Goal: Task Accomplishment & Management: Manage account settings

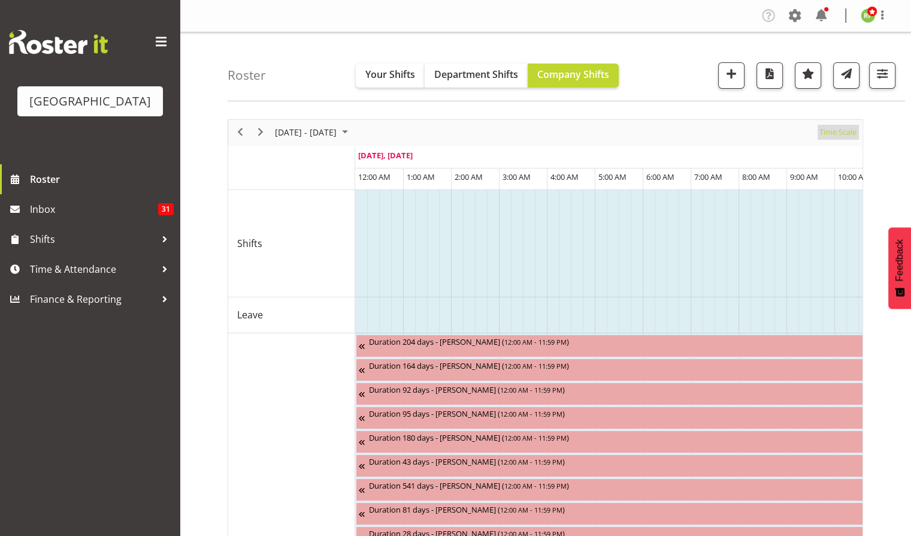
click at [842, 133] on span "Time Scale" at bounding box center [838, 132] width 40 height 15
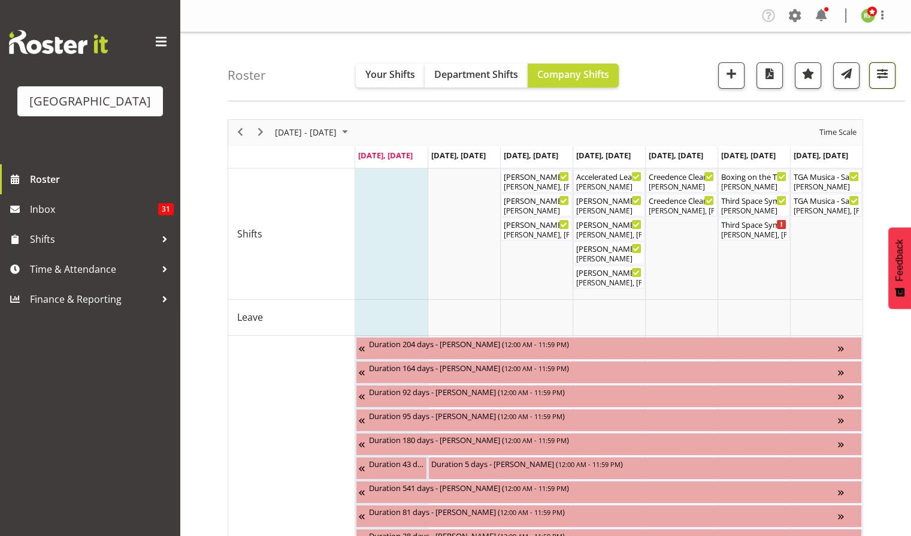
click at [885, 75] on span "button" at bounding box center [883, 74] width 16 height 16
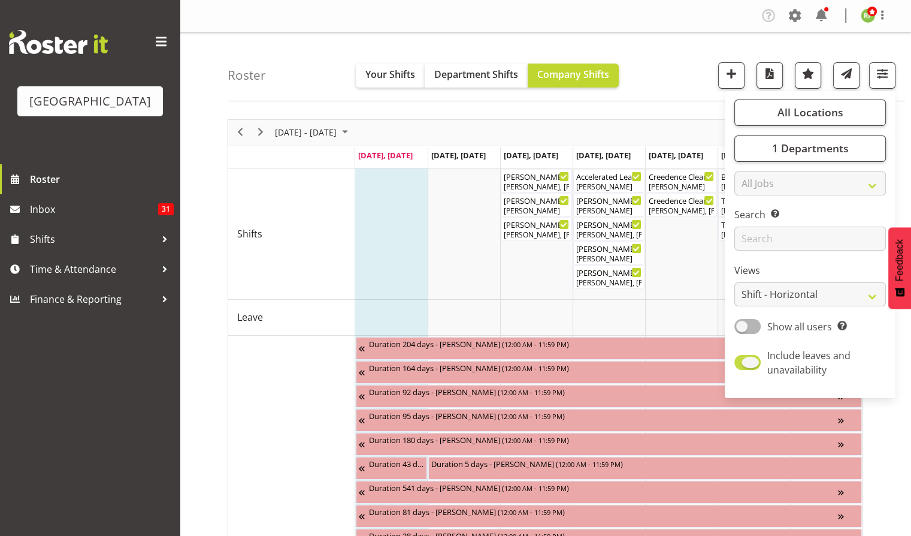
click at [746, 356] on span at bounding box center [747, 362] width 26 height 15
click at [742, 358] on input "Include leaves and unavailability" at bounding box center [738, 362] width 8 height 8
checkbox input "false"
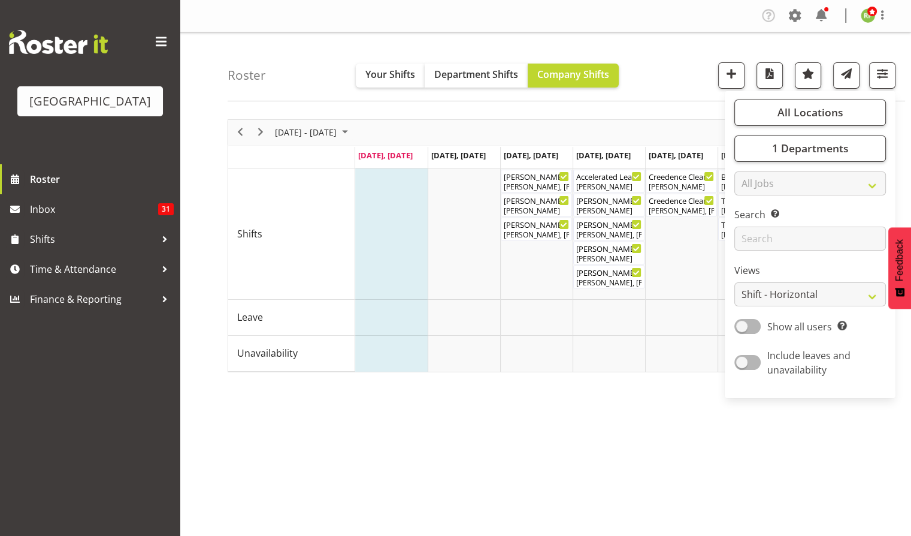
click at [685, 40] on div "Roster Your Shifts Department Shifts Company Shifts All Locations [GEOGRAPHIC_D…" at bounding box center [567, 66] width 678 height 69
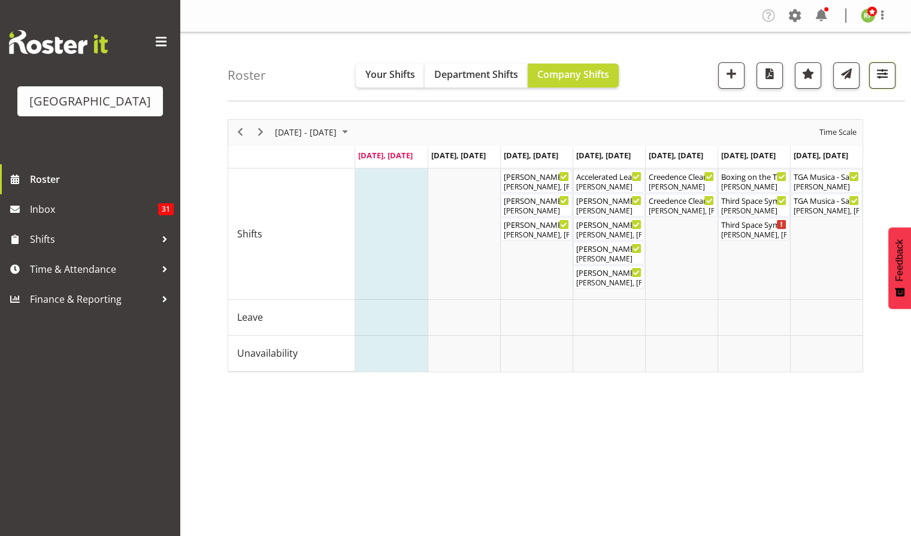
click at [878, 83] on button "button" at bounding box center [882, 75] width 26 height 26
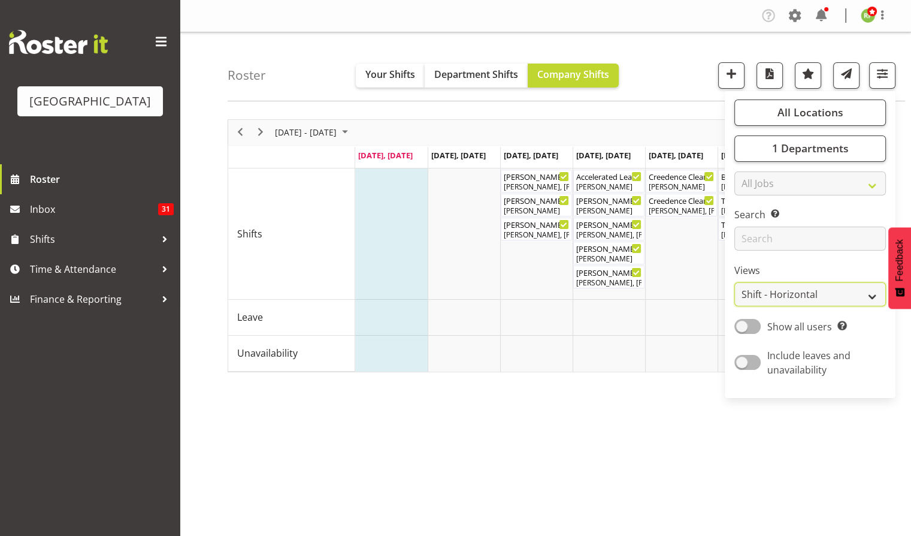
drag, startPoint x: 794, startPoint y: 283, endPoint x: 813, endPoint y: 294, distance: 21.5
click at [794, 283] on select "Staff Role Shift - Horizontal Shift - Vertical Staff - Location" at bounding box center [810, 294] width 152 height 24
select select "staff"
click at [734, 282] on select "Staff Role Shift - Horizontal Shift - Vertical Staff - Location" at bounding box center [810, 294] width 152 height 24
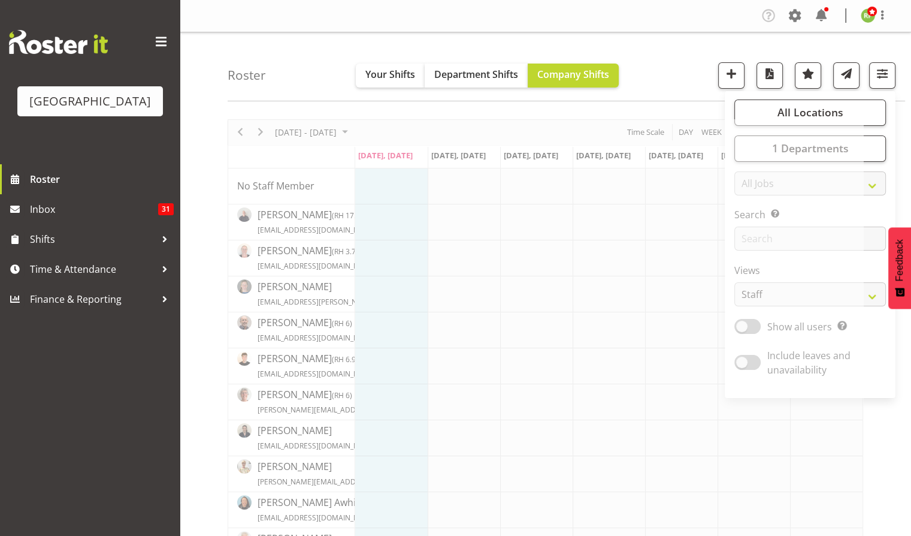
click at [681, 67] on div "Roster Your Shifts Department Shifts Company Shifts All Locations [GEOGRAPHIC_D…" at bounding box center [567, 66] width 678 height 69
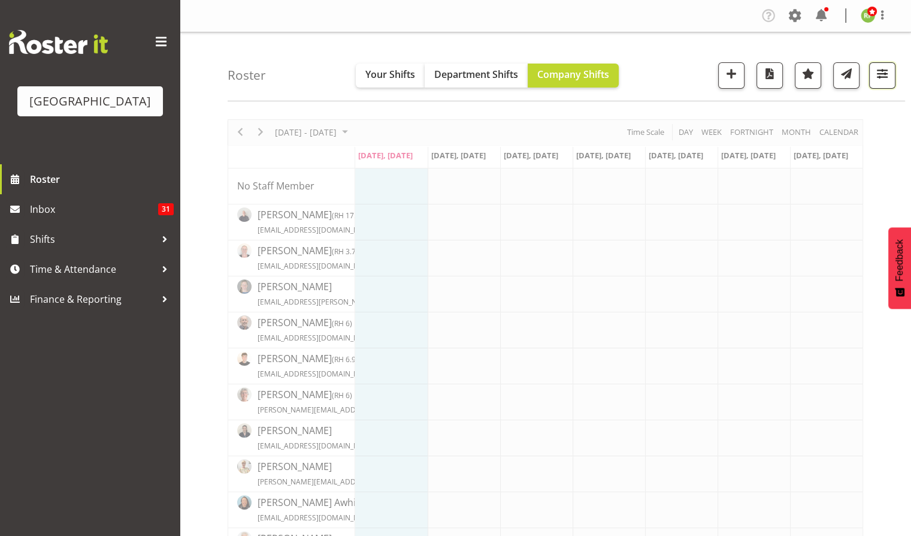
click at [881, 81] on span "button" at bounding box center [883, 75] width 4 height 14
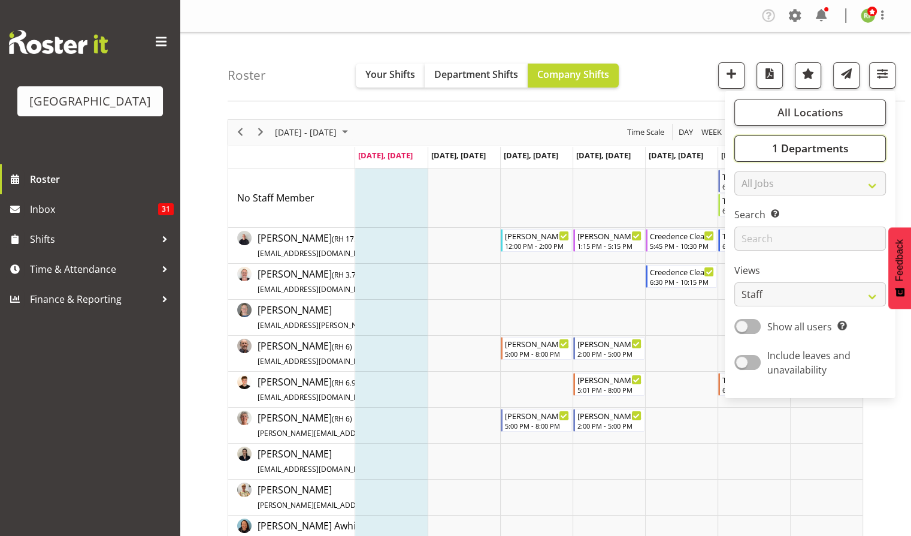
click at [821, 158] on button "1 Departments" at bounding box center [810, 148] width 152 height 26
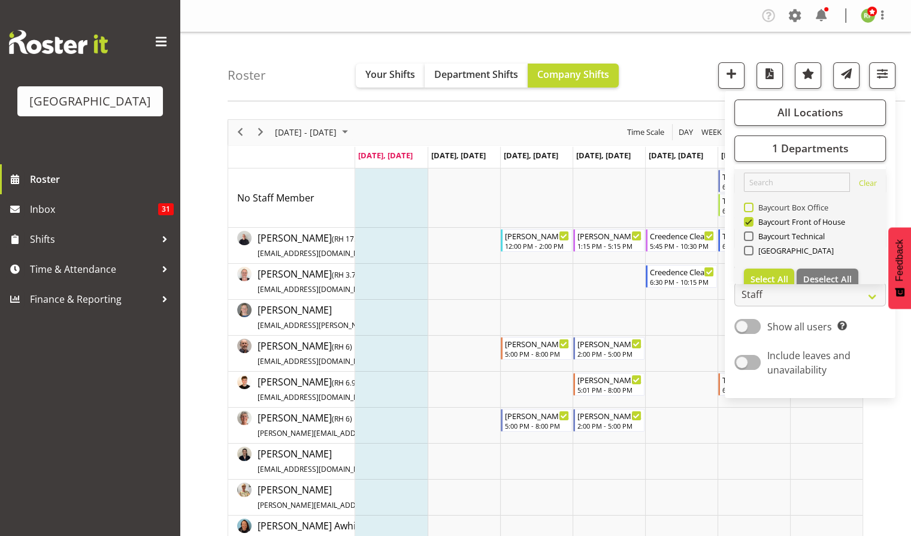
click at [772, 205] on span "Baycourt Box Office" at bounding box center [791, 207] width 75 height 10
click at [752, 205] on input "Baycourt Box Office" at bounding box center [748, 207] width 8 height 8
checkbox input "true"
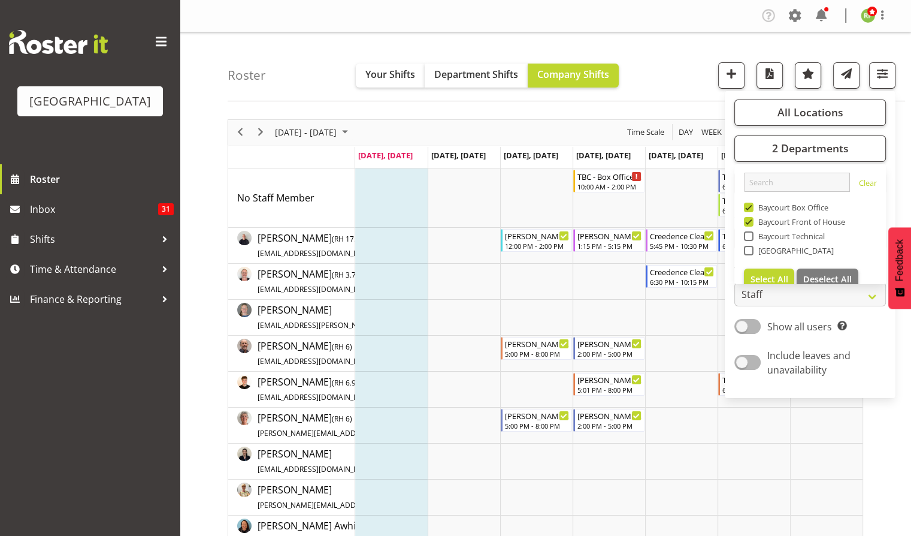
click at [693, 59] on div "Roster Your Shifts Department Shifts Company Shifts All Locations [GEOGRAPHIC_D…" at bounding box center [567, 66] width 678 height 69
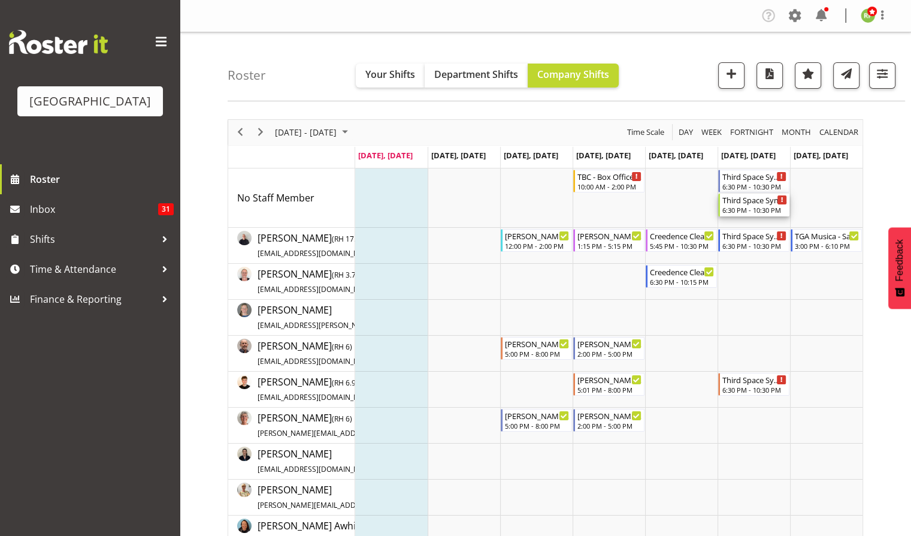
click at [746, 206] on div "6:30 PM - 10:30 PM" at bounding box center [755, 210] width 65 height 10
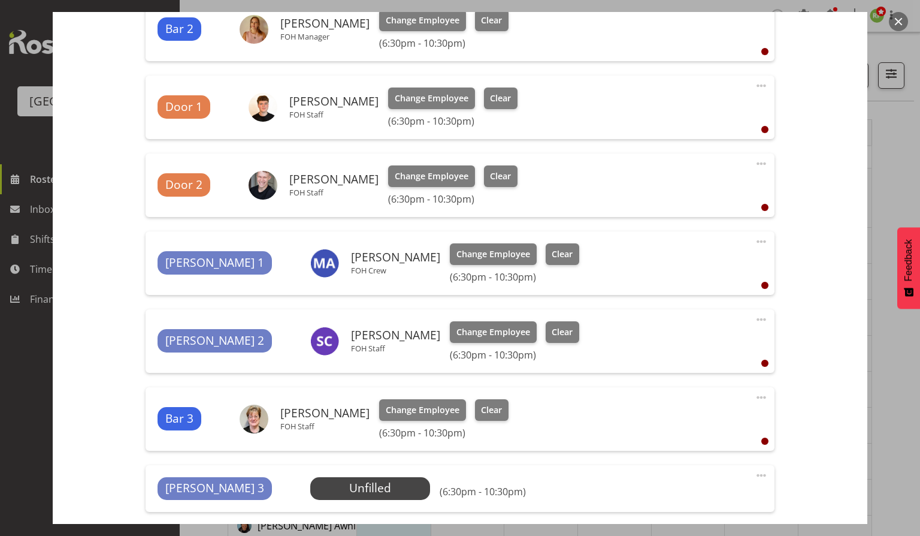
scroll to position [639, 0]
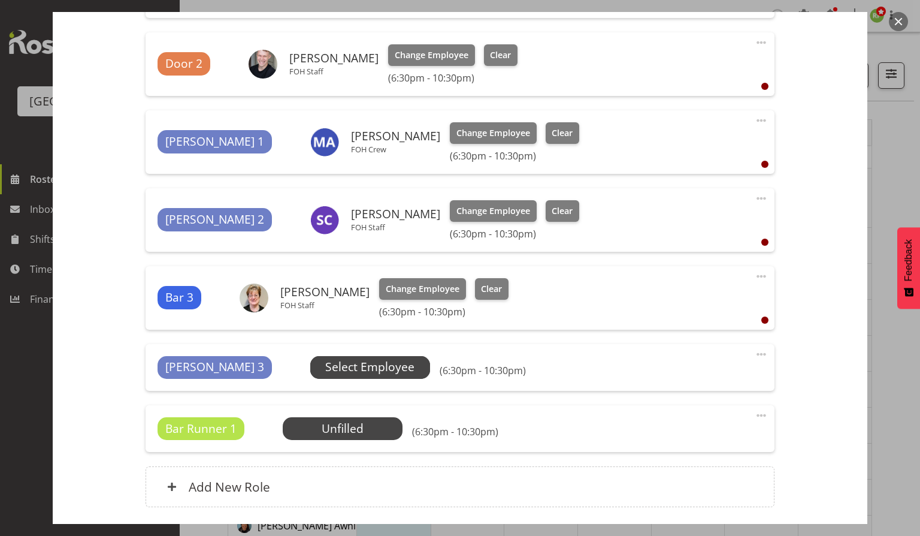
click at [325, 365] on span "Select Employee" at bounding box center [369, 366] width 89 height 17
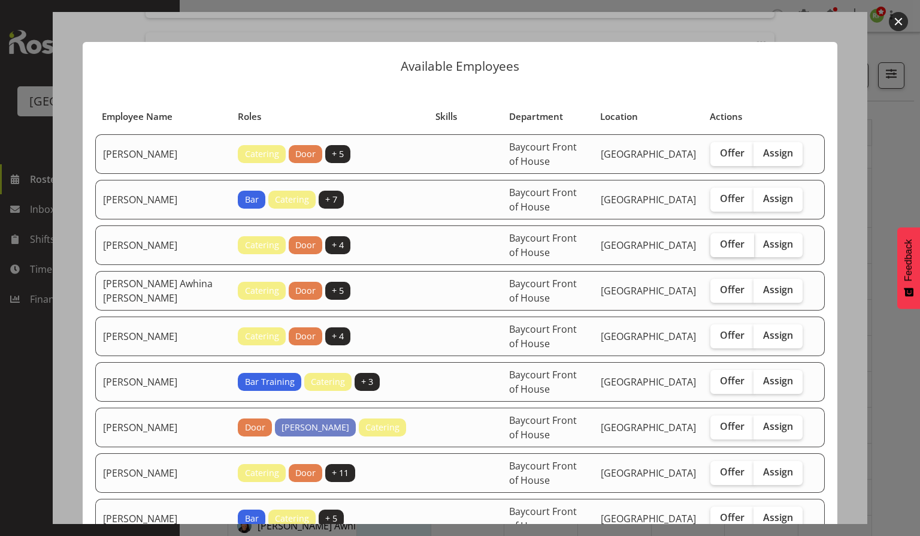
click at [720, 244] on span "Offer" at bounding box center [732, 244] width 25 height 12
click at [718, 244] on input "Offer" at bounding box center [715, 244] width 8 height 8
checkbox input "true"
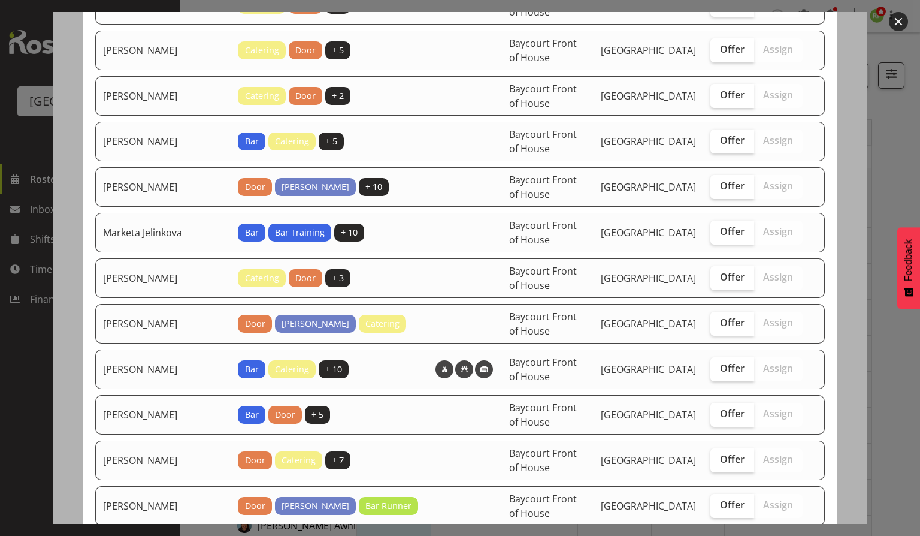
scroll to position [624, 0]
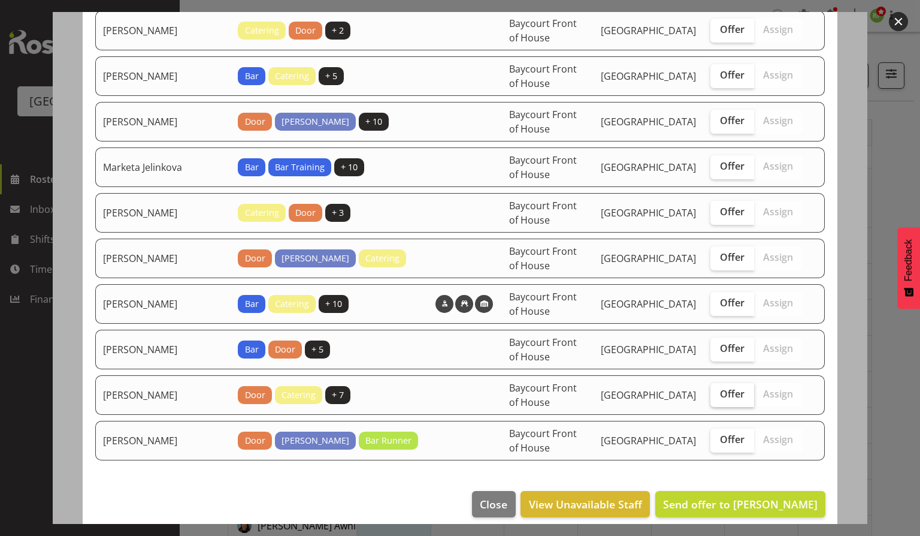
click at [730, 389] on span "Offer" at bounding box center [732, 394] width 25 height 12
click at [718, 390] on input "Offer" at bounding box center [715, 394] width 8 height 8
checkbox input "true"
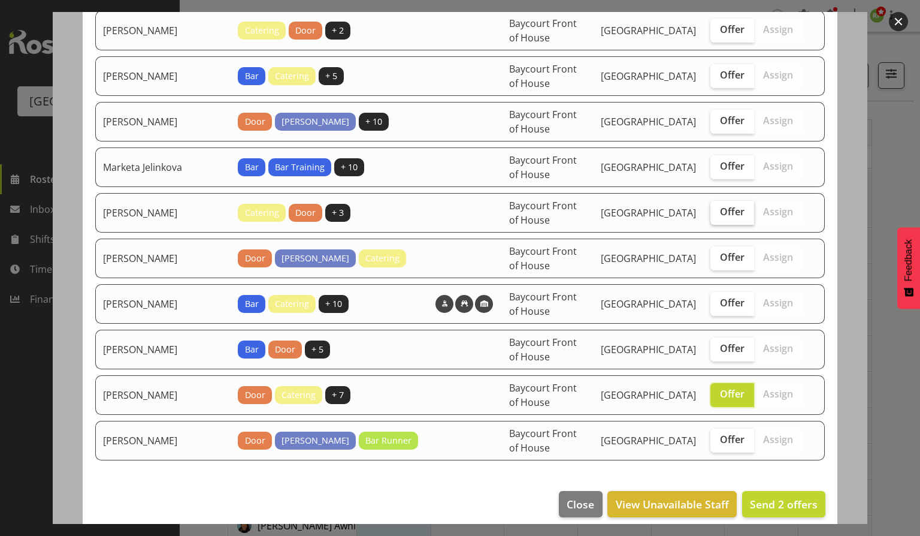
click at [724, 207] on span "Offer" at bounding box center [732, 211] width 25 height 12
click at [718, 208] on input "Offer" at bounding box center [715, 212] width 8 height 8
checkbox input "true"
click at [776, 498] on span "Send 3 offers" at bounding box center [784, 504] width 68 height 14
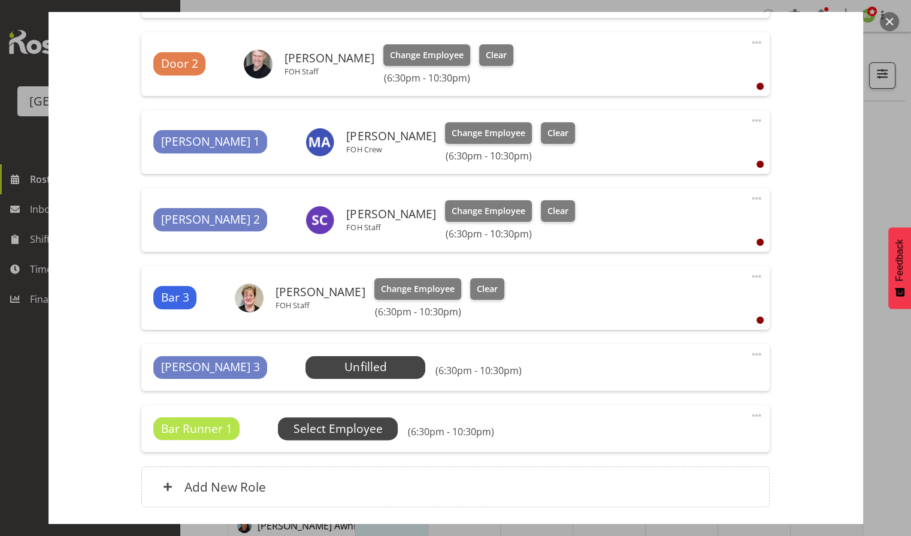
click at [0, 0] on span "Select Employee" at bounding box center [0, 0] width 0 height 0
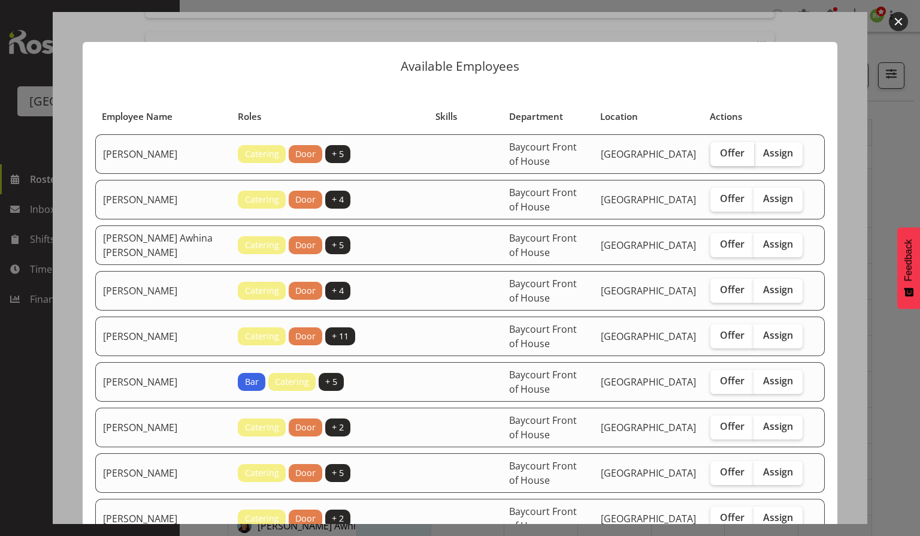
click at [729, 150] on span "Offer" at bounding box center [732, 153] width 25 height 12
click at [718, 150] on input "Offer" at bounding box center [715, 153] width 8 height 8
checkbox input "true"
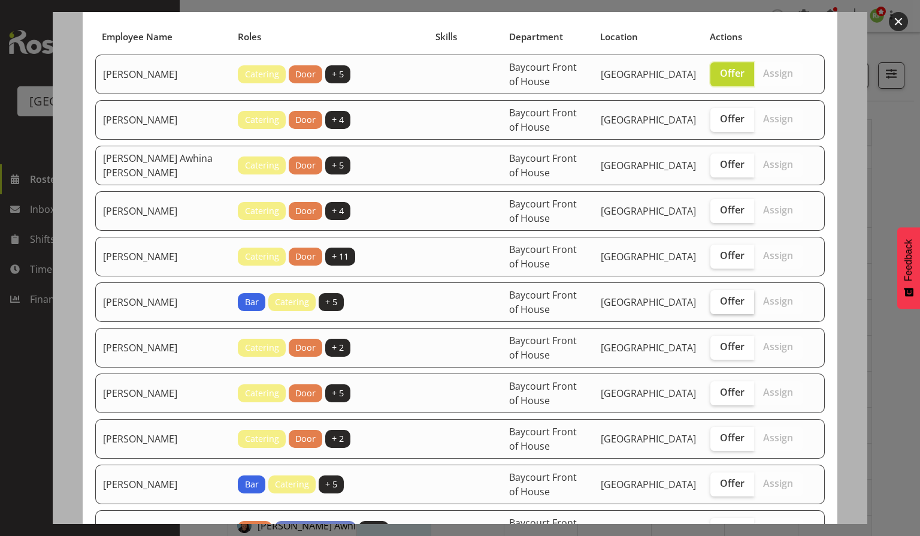
click at [720, 300] on span "Offer" at bounding box center [732, 301] width 25 height 12
click at [718, 300] on input "Offer" at bounding box center [715, 301] width 8 height 8
checkbox input "true"
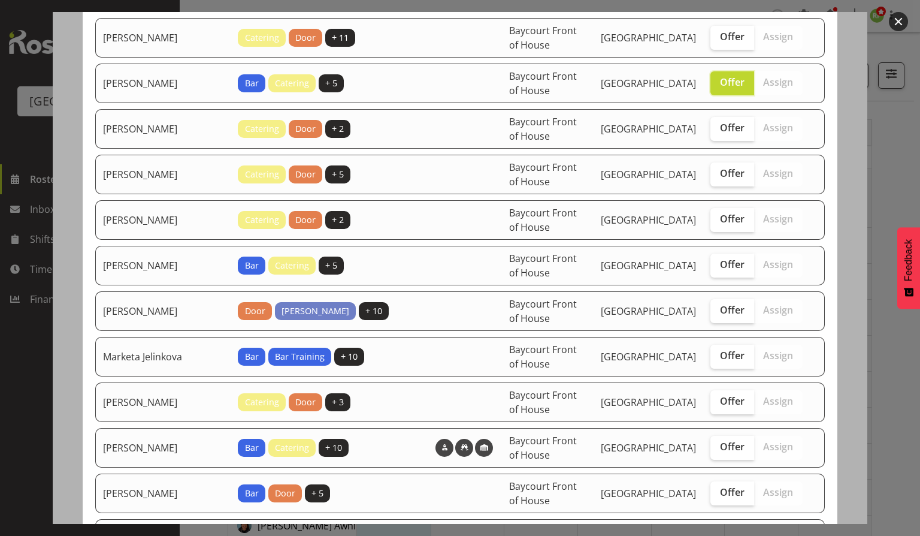
scroll to position [319, 0]
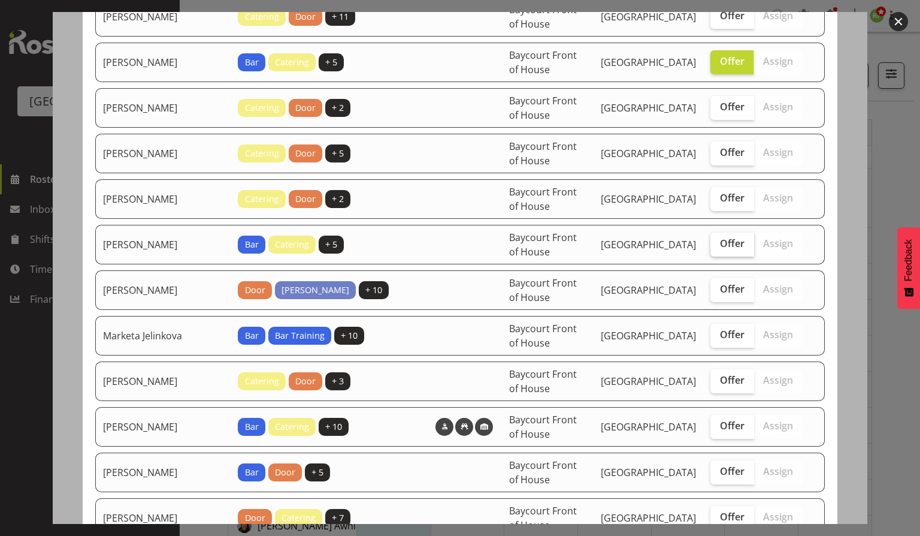
click at [720, 239] on span "Offer" at bounding box center [732, 243] width 25 height 12
click at [718, 240] on input "Offer" at bounding box center [715, 244] width 8 height 8
checkbox input "true"
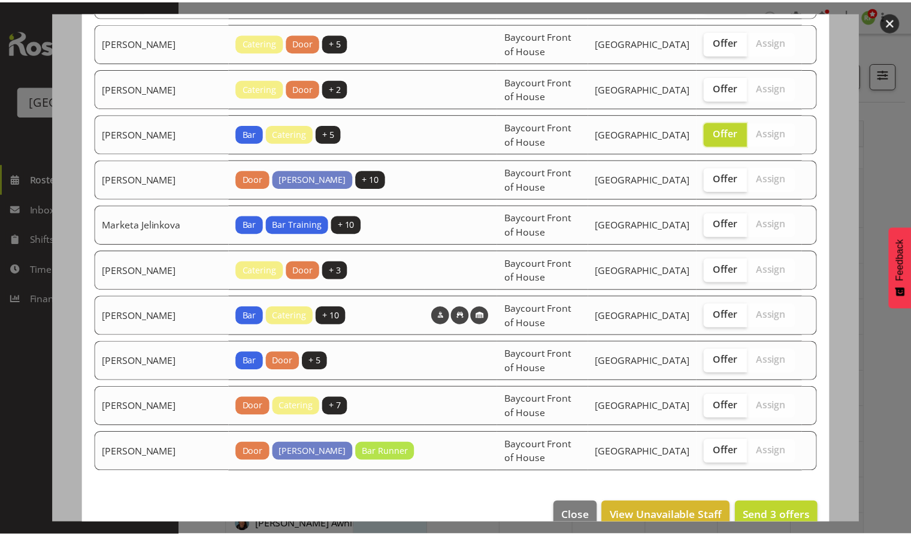
scroll to position [444, 0]
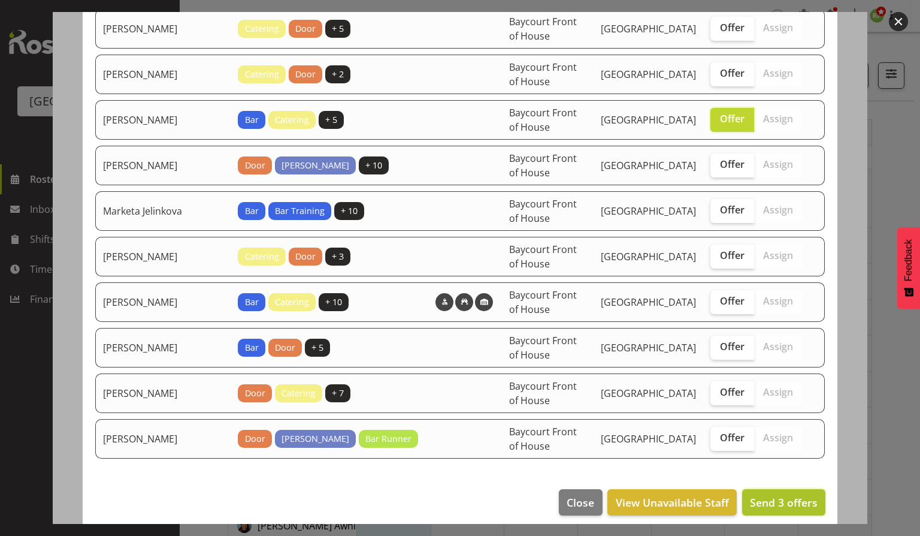
click at [764, 495] on span "Send 3 offers" at bounding box center [784, 502] width 68 height 14
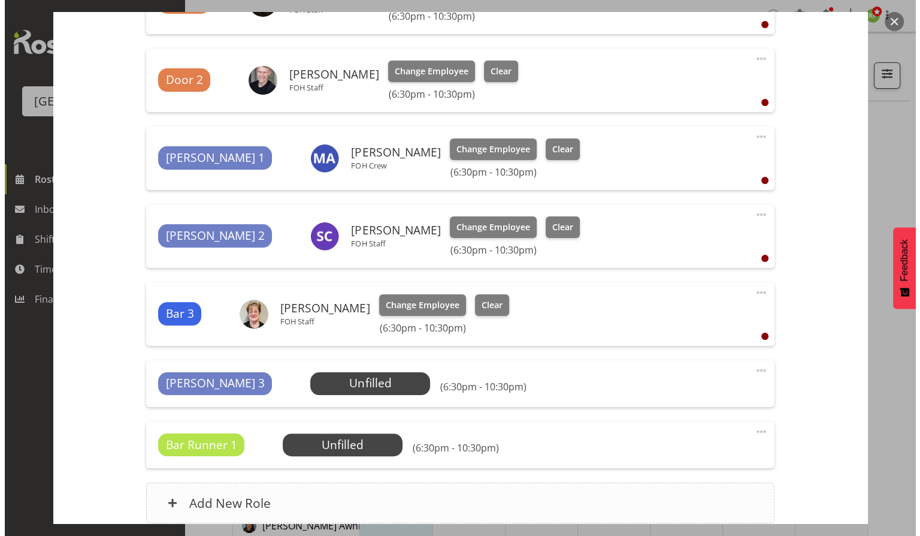
scroll to position [639, 0]
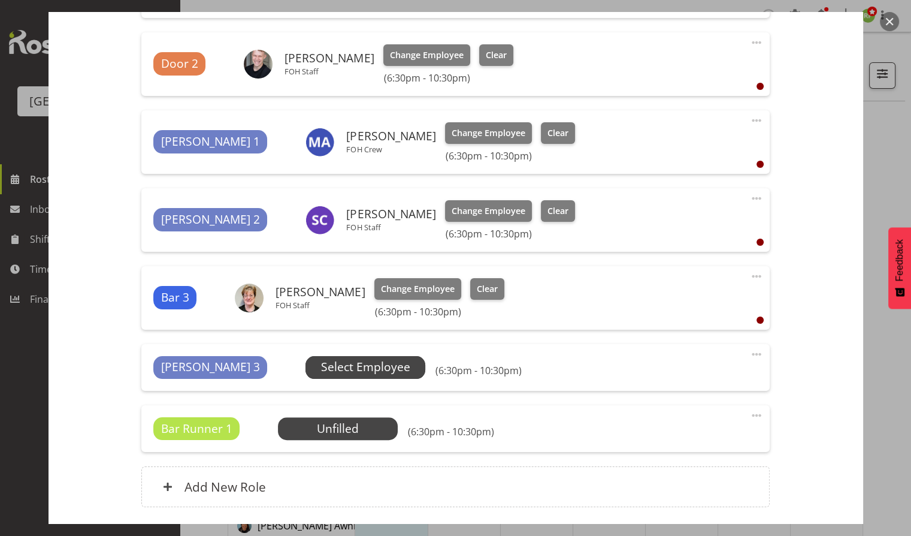
click at [321, 362] on span "Select Employee" at bounding box center [365, 366] width 89 height 17
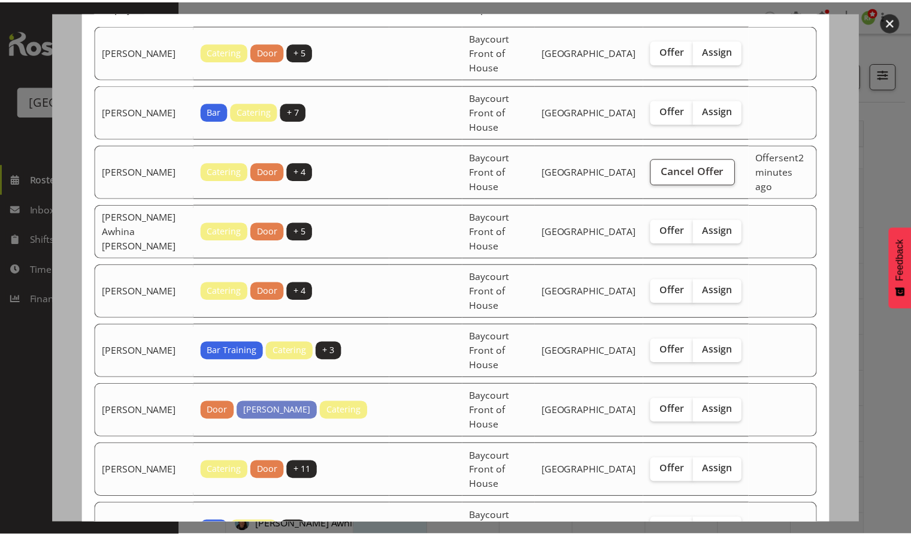
scroll to position [0, 0]
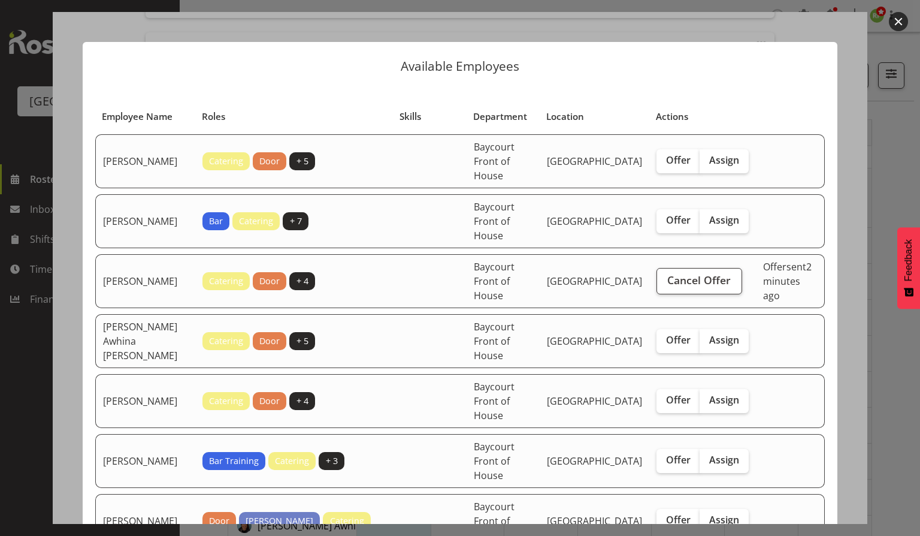
click at [903, 25] on button "button" at bounding box center [898, 21] width 19 height 19
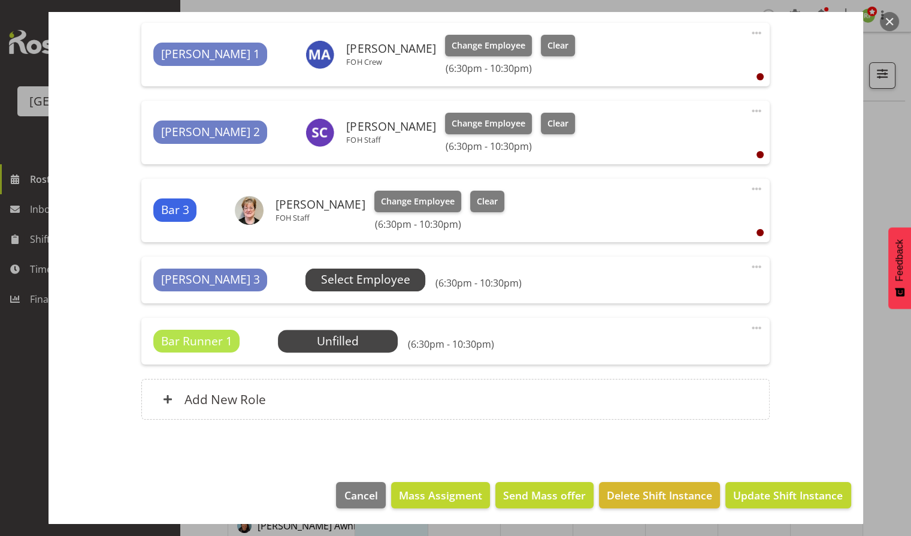
scroll to position [728, 0]
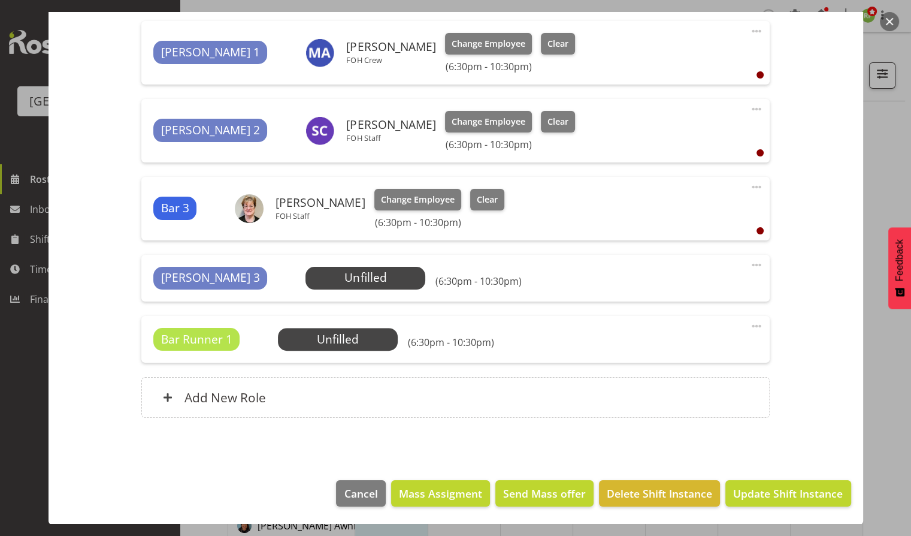
click at [884, 20] on button "button" at bounding box center [889, 21] width 19 height 19
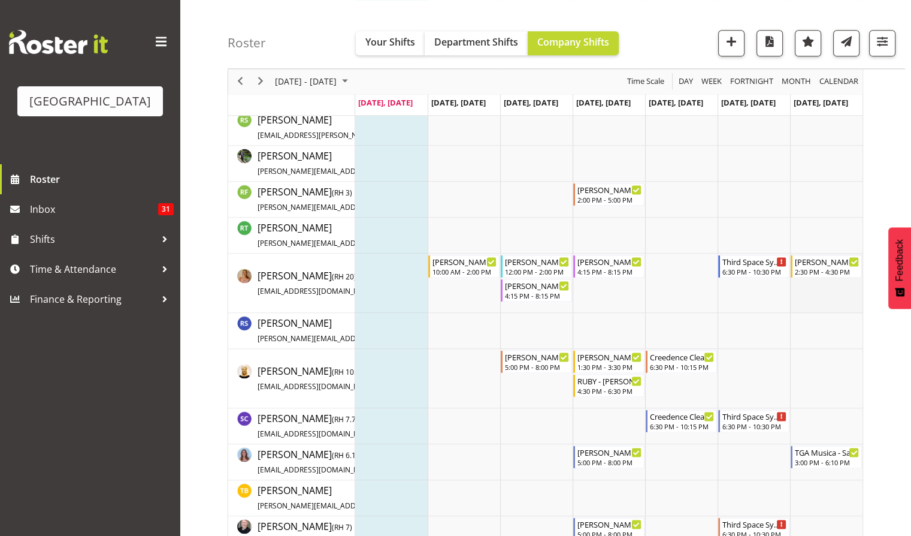
scroll to position [1676, 0]
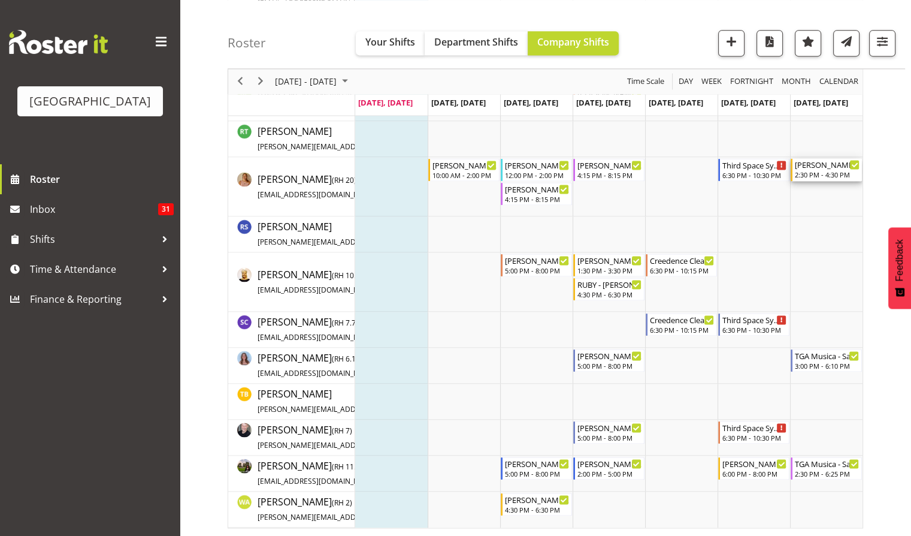
click at [817, 176] on div "2:30 PM - 4:30 PM" at bounding box center [827, 175] width 65 height 10
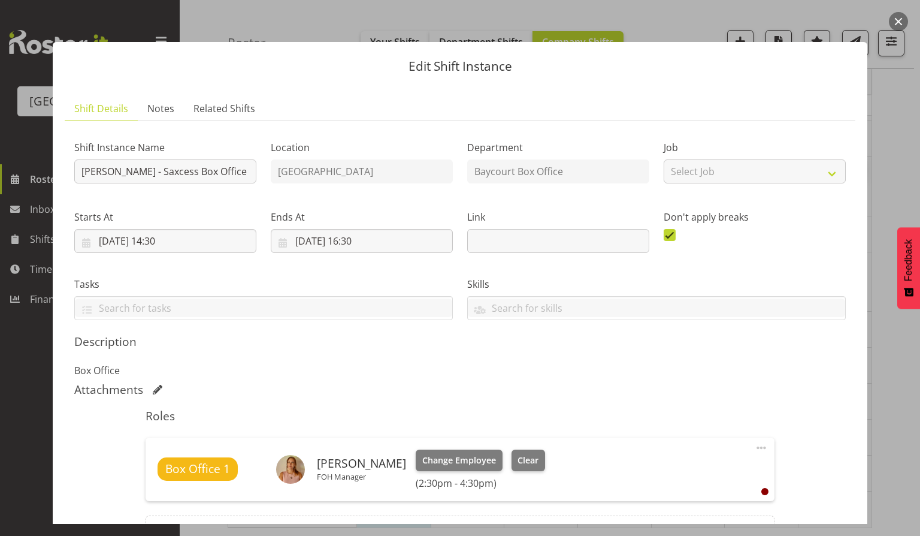
click at [903, 27] on button "button" at bounding box center [898, 21] width 19 height 19
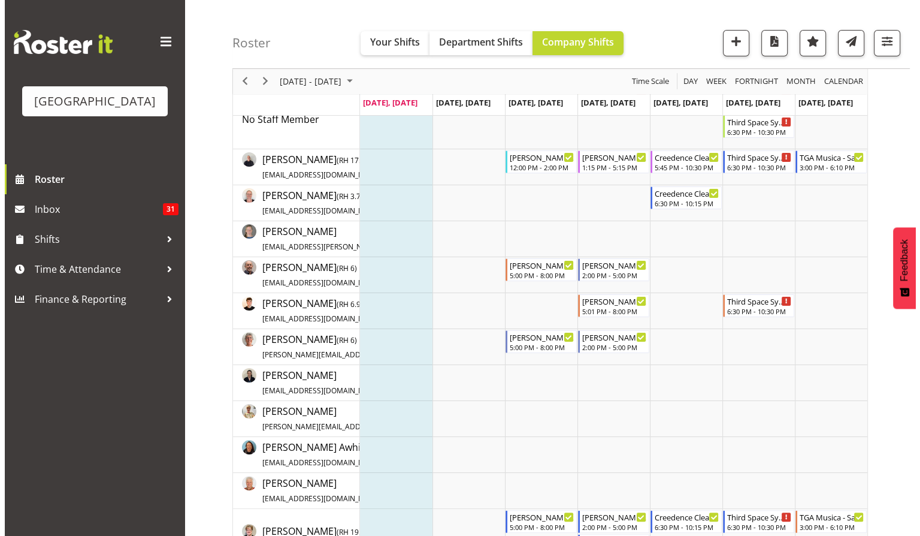
scroll to position [0, 0]
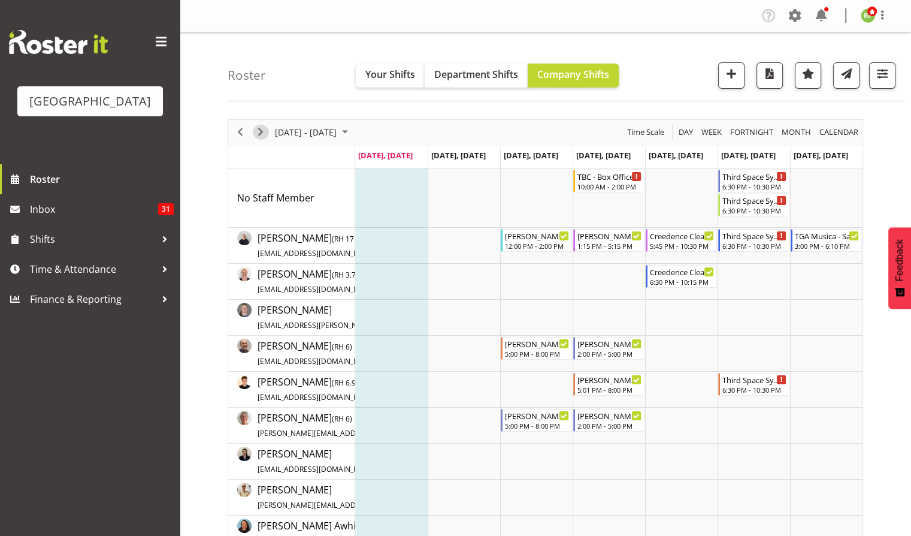
click at [261, 132] on span "Next" at bounding box center [260, 132] width 14 height 15
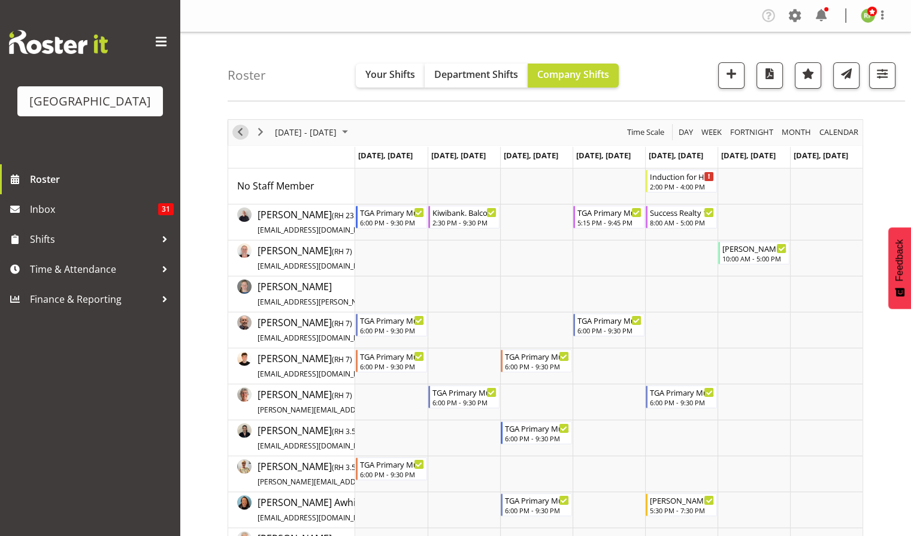
click at [240, 136] on span "Previous" at bounding box center [240, 132] width 14 height 15
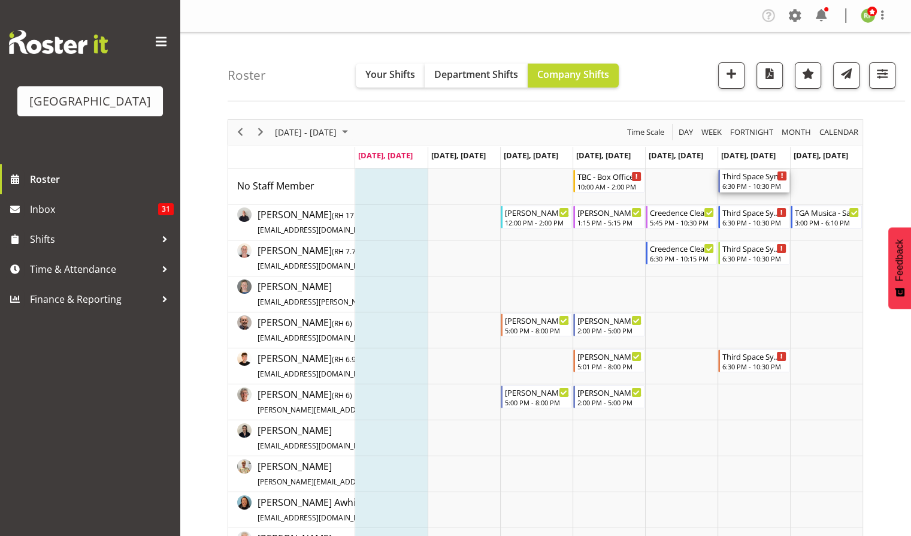
click at [745, 181] on div "Third Space Symphony" at bounding box center [755, 176] width 65 height 12
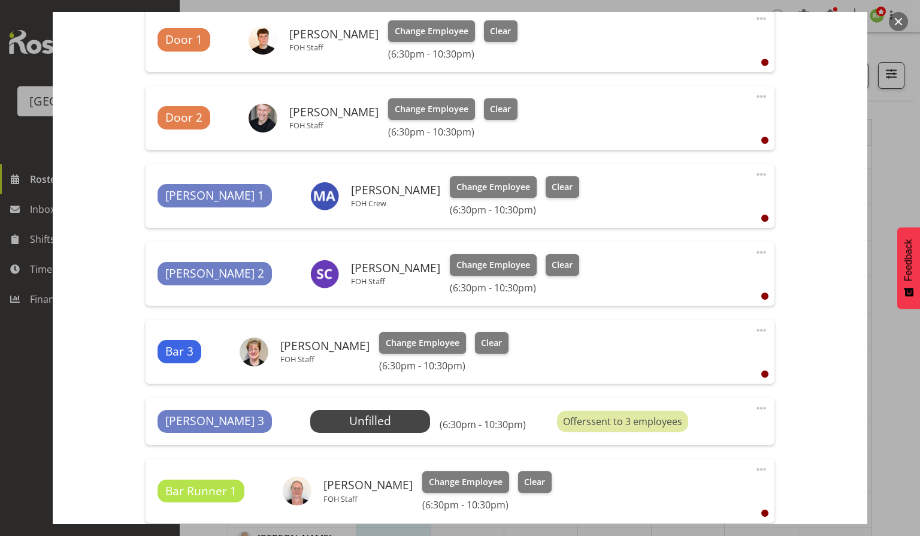
scroll to position [744, 0]
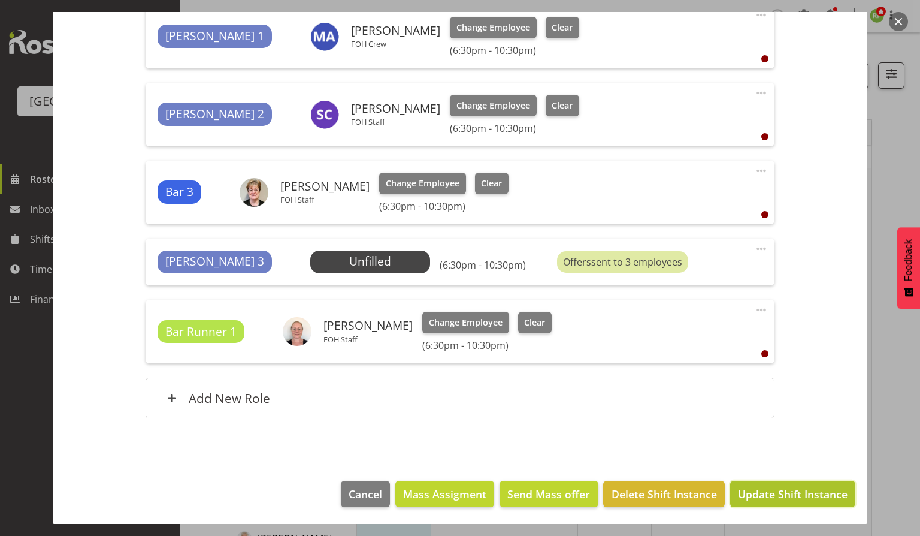
click at [763, 491] on span "Update Shift Instance" at bounding box center [793, 494] width 110 height 16
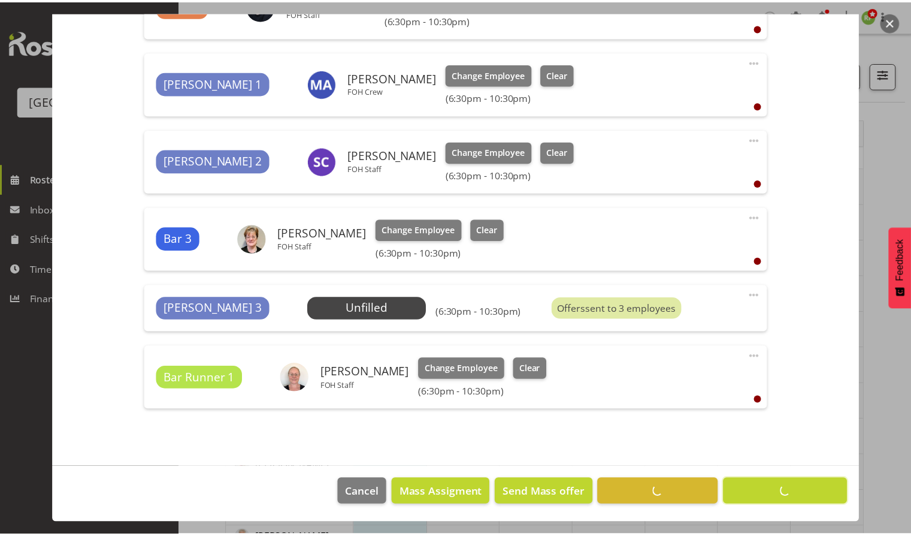
scroll to position [697, 0]
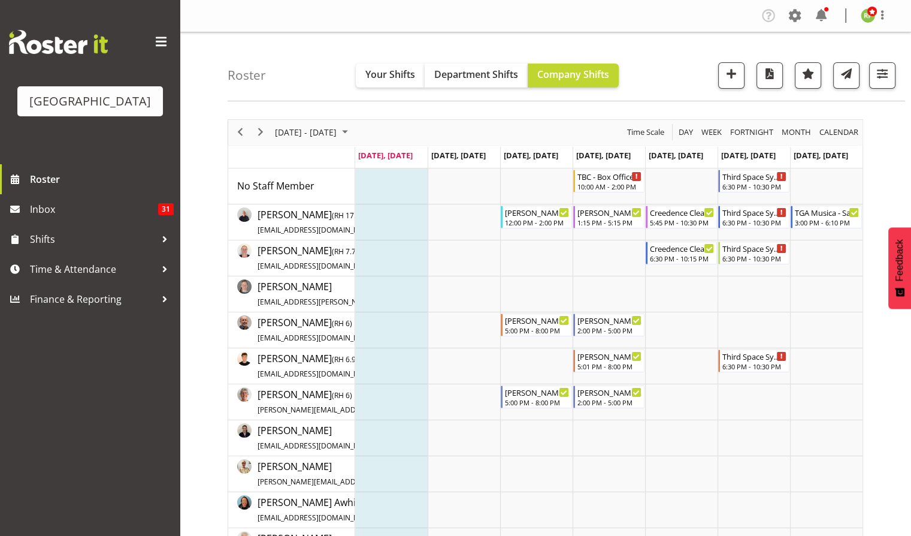
click at [832, 11] on div "Company Settings Roles & Skills Tasks Jobs Employees Locations & Departments Ac…" at bounding box center [829, 16] width 140 height 20
click at [825, 16] on span at bounding box center [821, 15] width 19 height 19
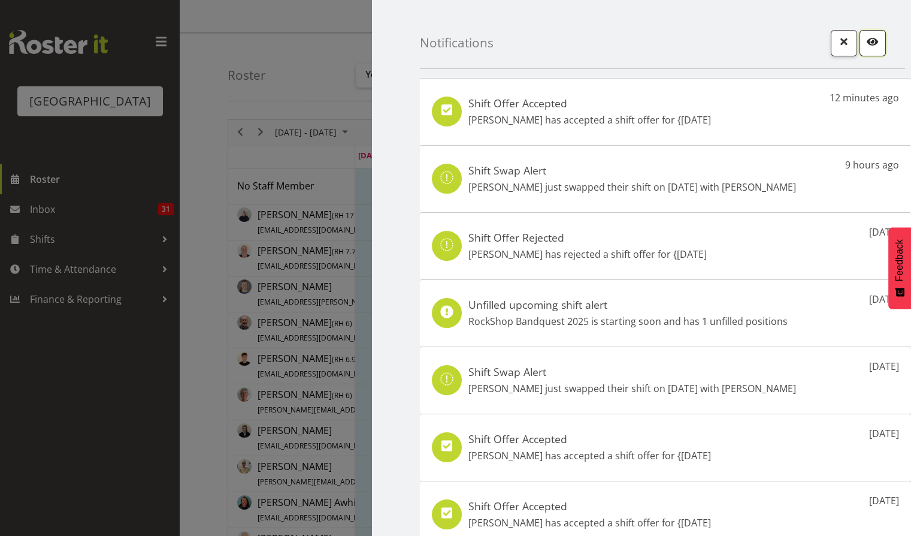
click at [865, 40] on span "button" at bounding box center [873, 42] width 16 height 16
click at [838, 45] on span "button" at bounding box center [844, 42] width 16 height 16
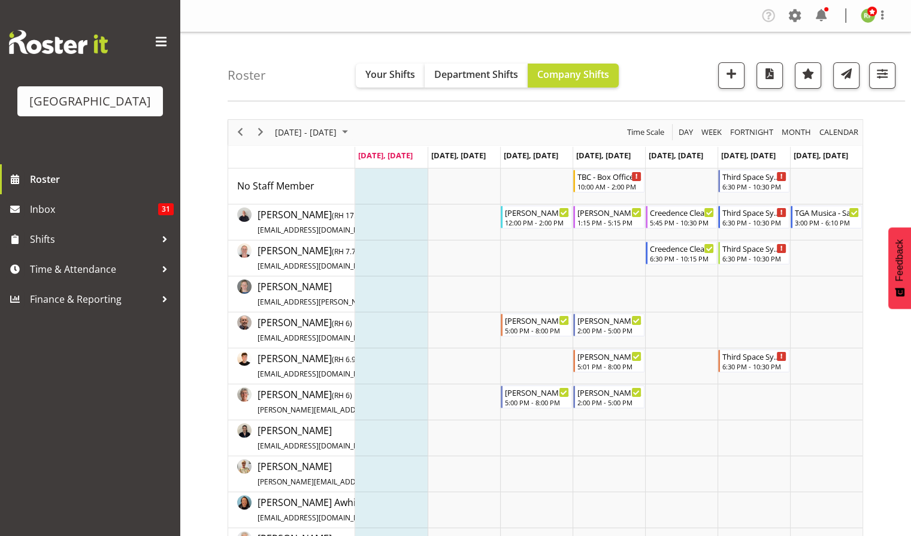
click at [654, 7] on nav "Company Settings Roles & Skills Tasks Jobs Employees Locations & Departments Ac…" at bounding box center [546, 16] width 708 height 20
click at [46, 188] on span "Roster" at bounding box center [102, 179] width 144 height 18
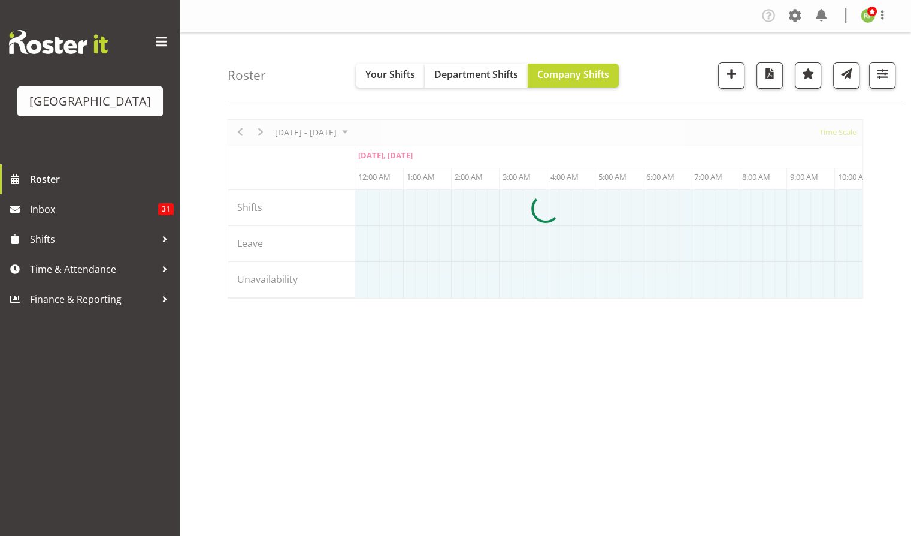
click at [845, 132] on div at bounding box center [546, 208] width 636 height 179
